Goal: Task Accomplishment & Management: Manage account settings

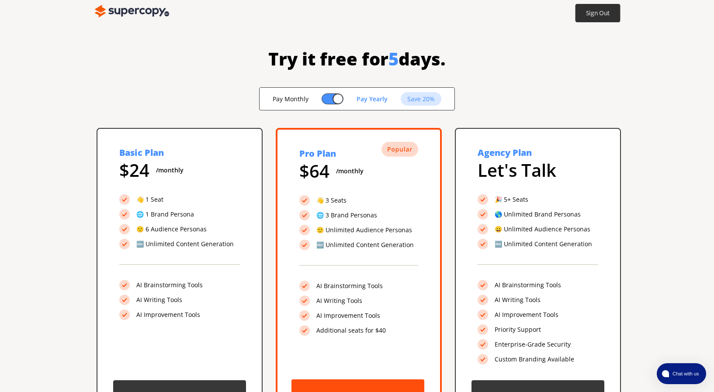
click at [596, 14] on b "Sign Out" at bounding box center [598, 13] width 24 height 8
